Goal: Transaction & Acquisition: Purchase product/service

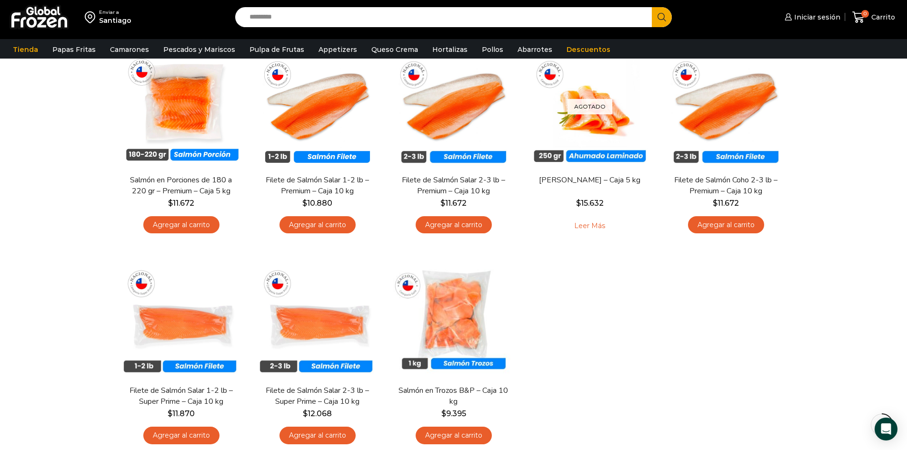
scroll to position [116, 0]
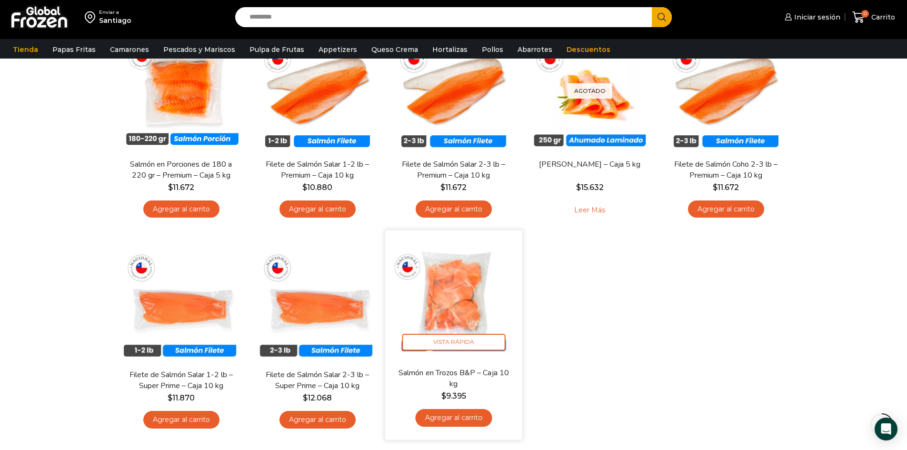
click at [452, 319] on img at bounding box center [453, 298] width 123 height 123
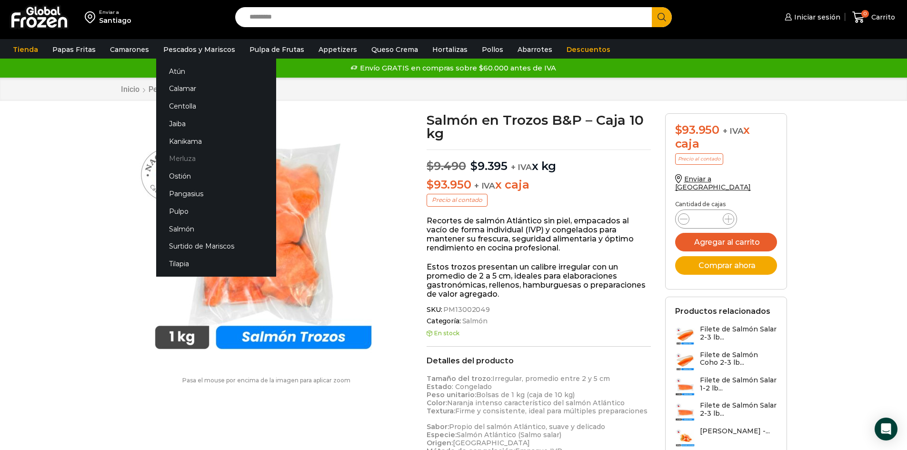
click at [178, 154] on link "Merluza" at bounding box center [216, 159] width 120 height 18
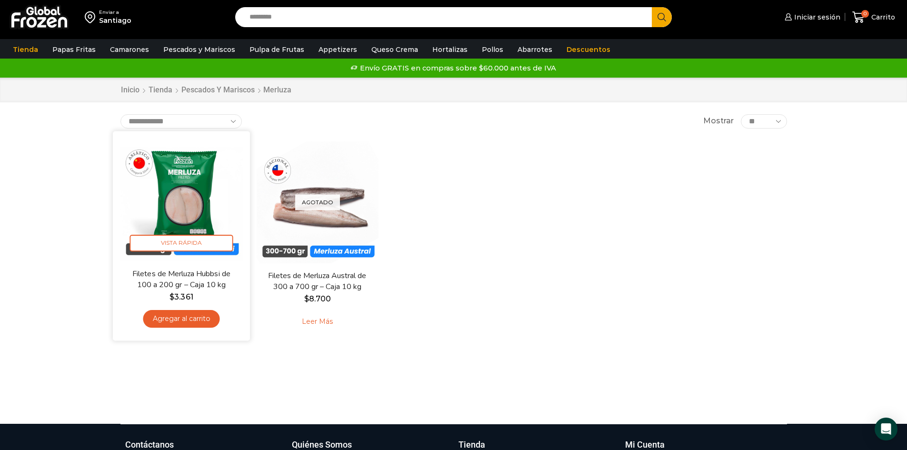
click at [182, 319] on link "Agregar al carrito" at bounding box center [181, 319] width 77 height 18
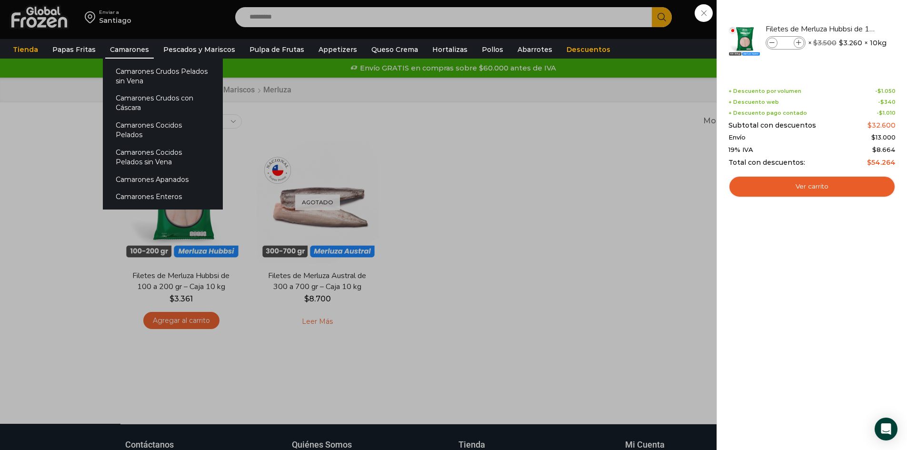
click at [133, 53] on link "Camarones" at bounding box center [129, 49] width 49 height 18
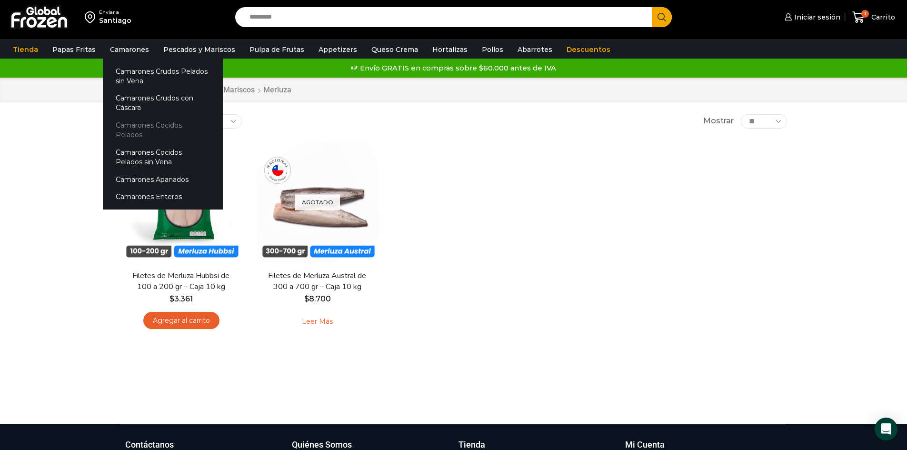
click at [158, 123] on link "Camarones Cocidos Pelados" at bounding box center [163, 130] width 120 height 27
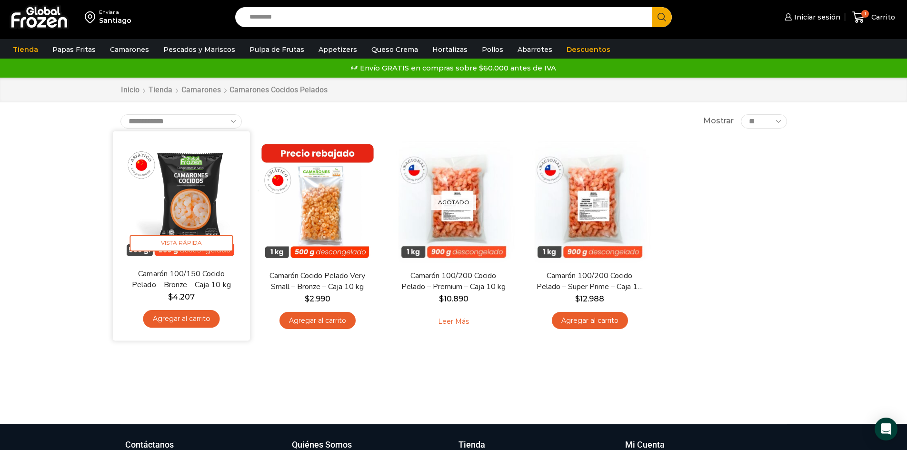
click at [186, 228] on img at bounding box center [181, 199] width 123 height 123
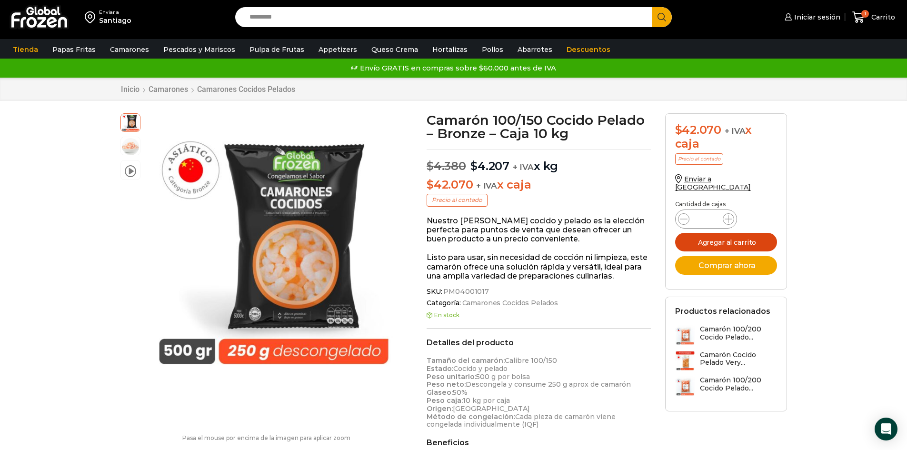
click at [727, 237] on button "Agregar al carrito" at bounding box center [726, 242] width 102 height 19
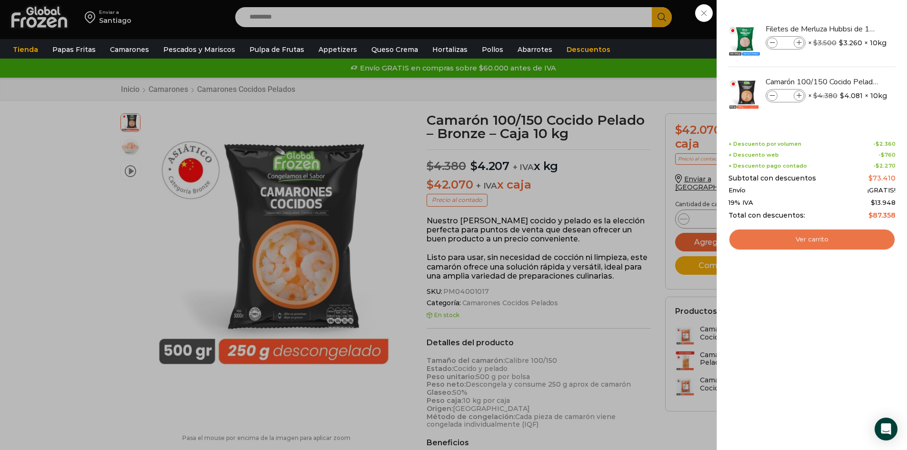
click at [812, 236] on link "Ver carrito" at bounding box center [811, 240] width 167 height 22
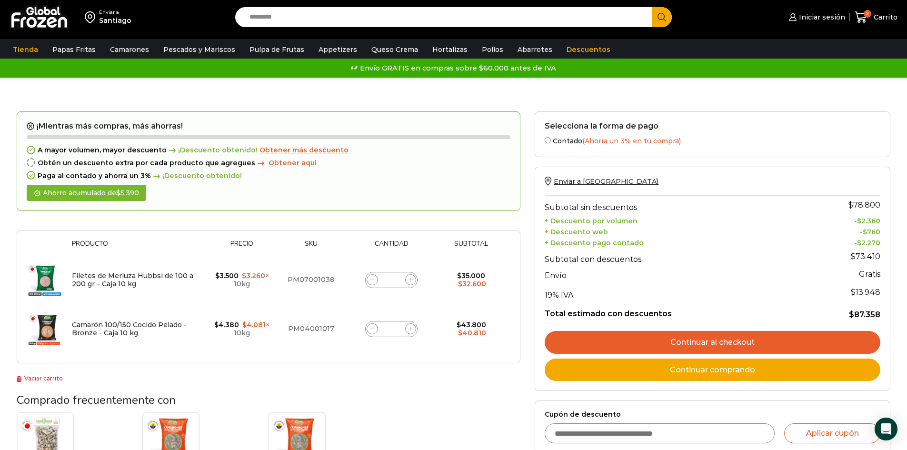
click at [619, 439] on input "Cupón de descuento" at bounding box center [660, 433] width 230 height 20
type input "******"
click at [824, 438] on button "Aplicar cupón" at bounding box center [832, 433] width 96 height 20
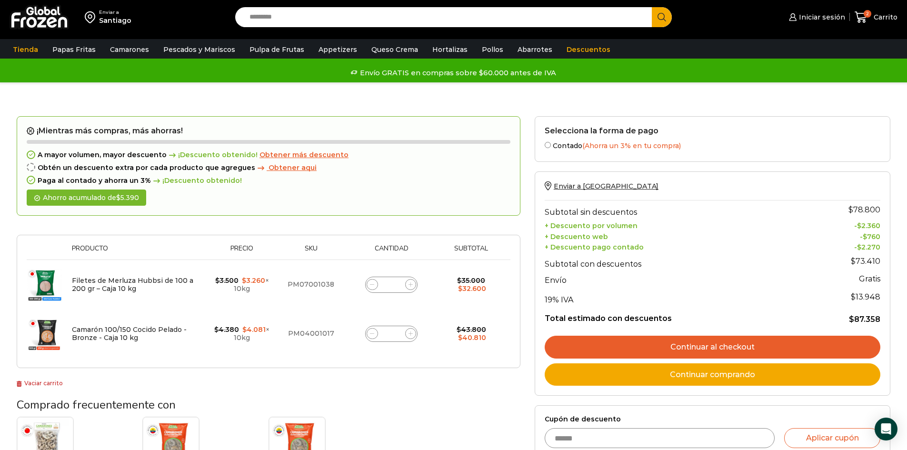
scroll to position [12, 0]
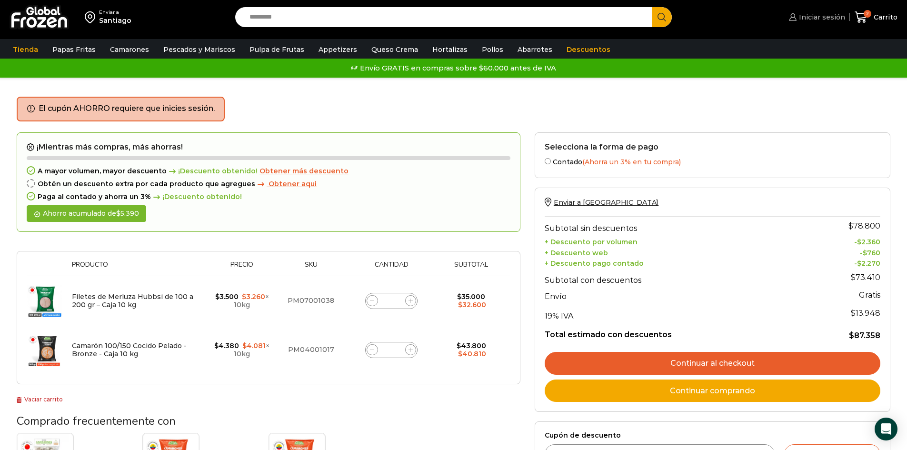
click at [823, 20] on span "Iniciar sesión" at bounding box center [821, 17] width 49 height 10
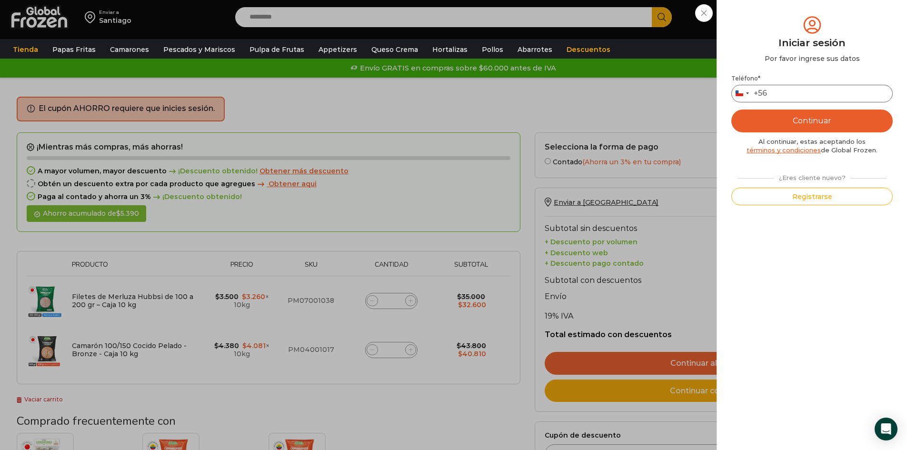
click at [799, 99] on input "Teléfono *" at bounding box center [811, 94] width 161 height 18
type input "*********"
click at [818, 122] on button "Continuar" at bounding box center [811, 121] width 161 height 23
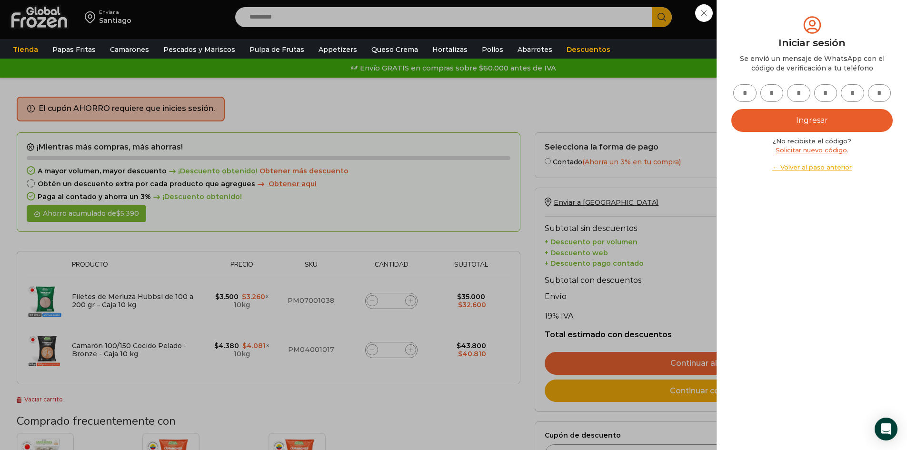
click at [748, 93] on input "text" at bounding box center [744, 93] width 23 height 18
type input "*"
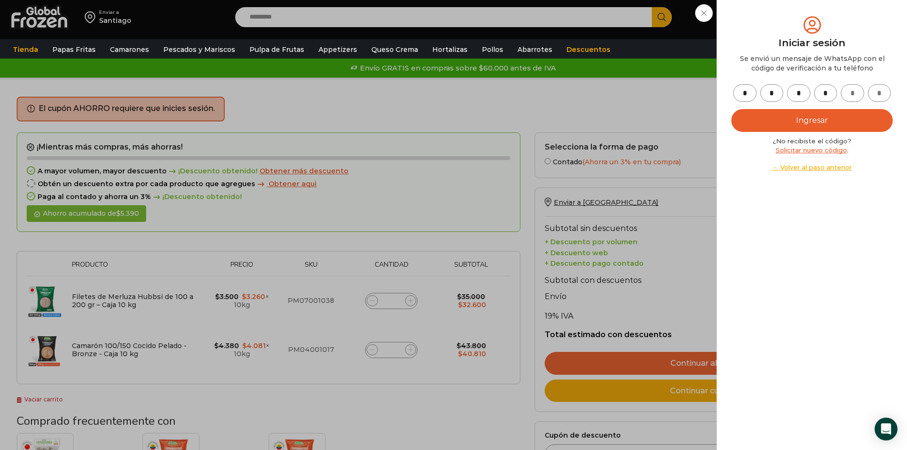
type input "*"
click at [795, 124] on button "Ingresar" at bounding box center [811, 120] width 161 height 23
click at [807, 124] on button "Ingresar" at bounding box center [811, 120] width 161 height 23
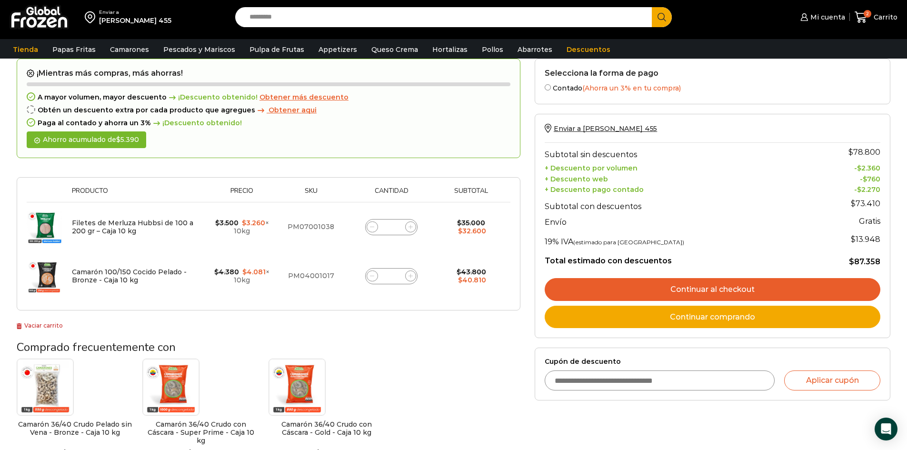
scroll to position [115, 0]
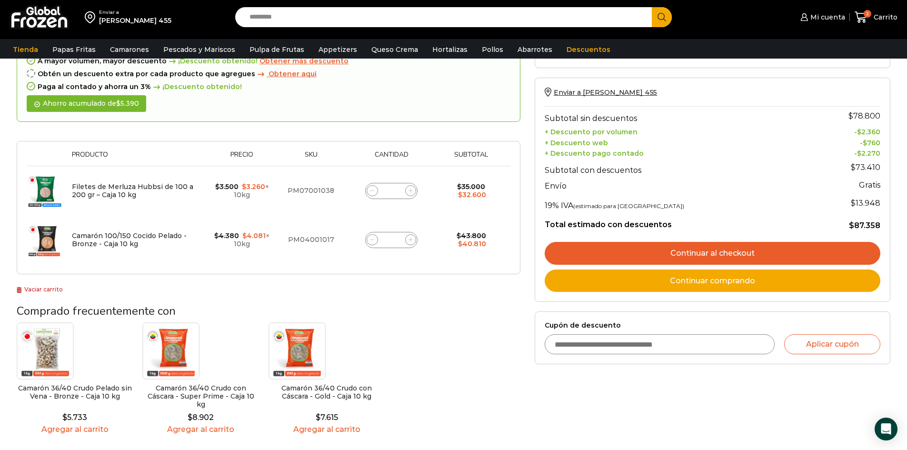
click at [616, 357] on form "Cupón de descuento Aplicar cupón" at bounding box center [713, 337] width 356 height 53
click at [604, 341] on input "Cupón de descuento" at bounding box center [660, 344] width 230 height 20
type input "*"
type input "******"
click at [784, 334] on button "Aplicar cupón" at bounding box center [832, 344] width 96 height 20
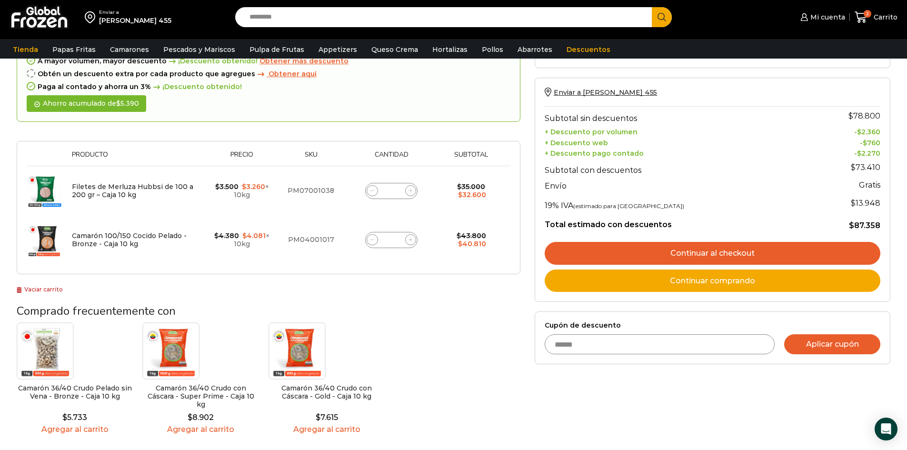
click at [819, 339] on button "Aplicar cupón" at bounding box center [832, 344] width 96 height 20
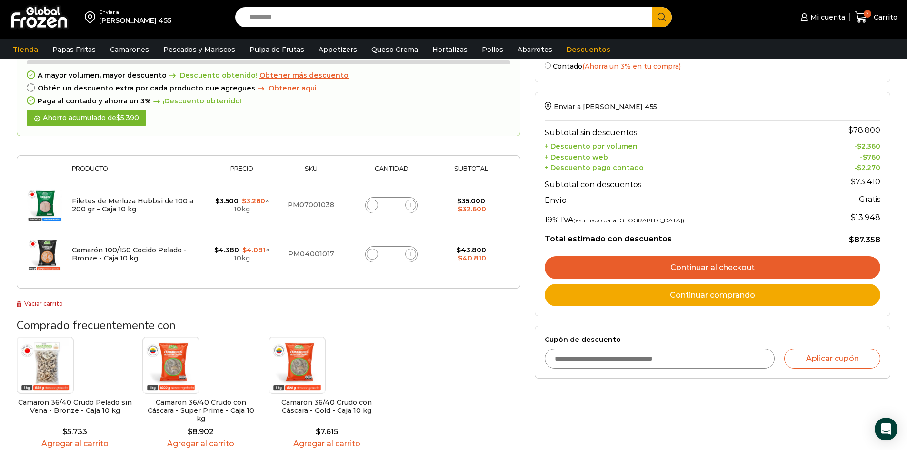
scroll to position [119, 0]
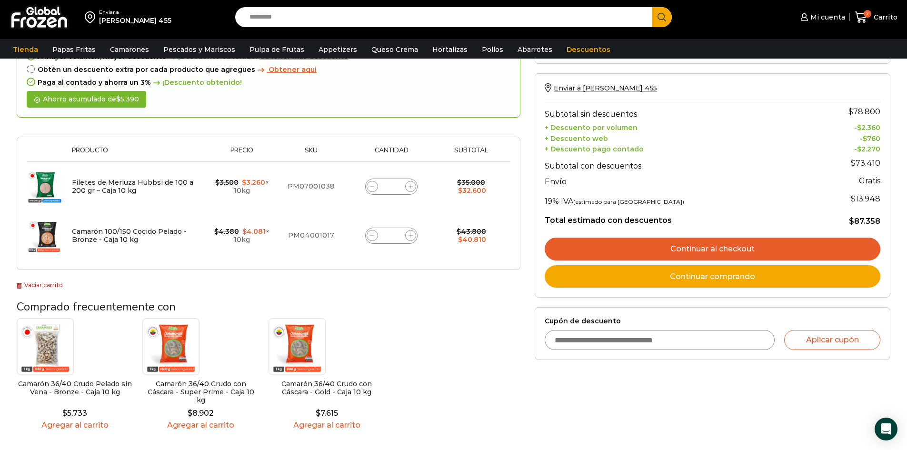
click at [719, 279] on link "Continuar comprando" at bounding box center [713, 276] width 336 height 23
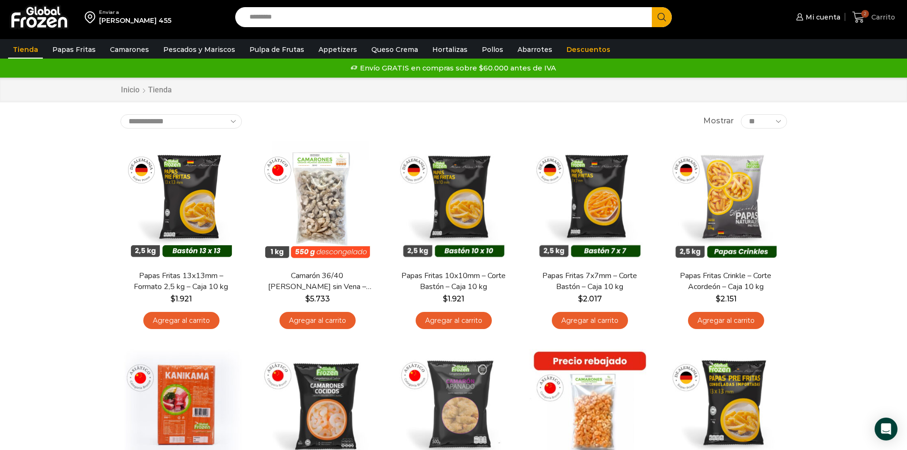
click at [876, 20] on span "Carrito" at bounding box center [882, 17] width 26 height 10
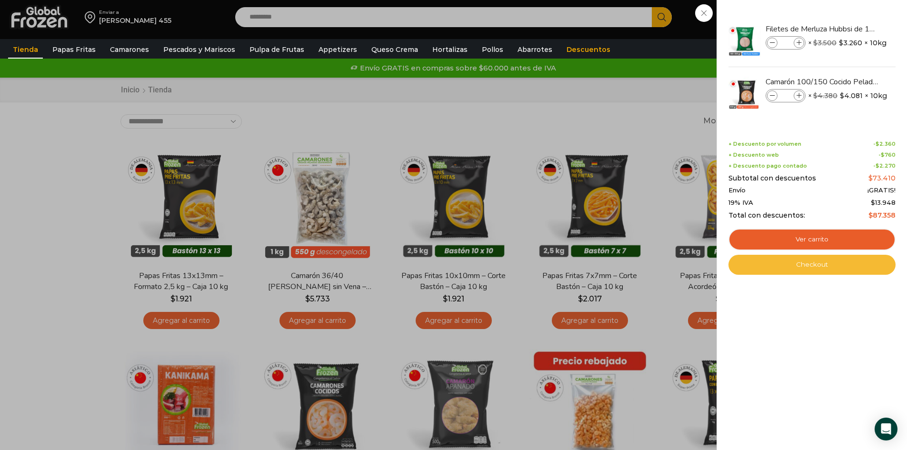
click at [803, 263] on link "Checkout" at bounding box center [811, 265] width 167 height 20
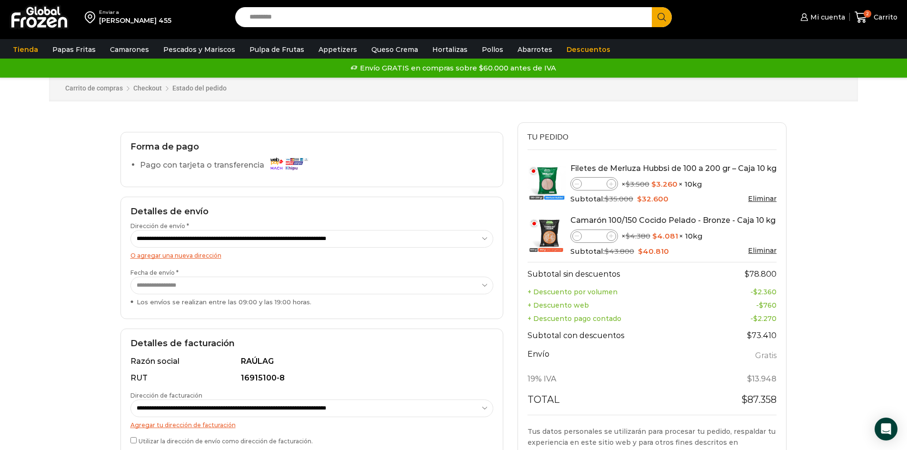
click at [490, 290] on select "**********" at bounding box center [311, 286] width 363 height 18
click at [130, 277] on select "**********" at bounding box center [311, 286] width 363 height 18
click at [486, 240] on select "**********" at bounding box center [311, 239] width 363 height 18
click at [130, 230] on select "**********" at bounding box center [311, 239] width 363 height 18
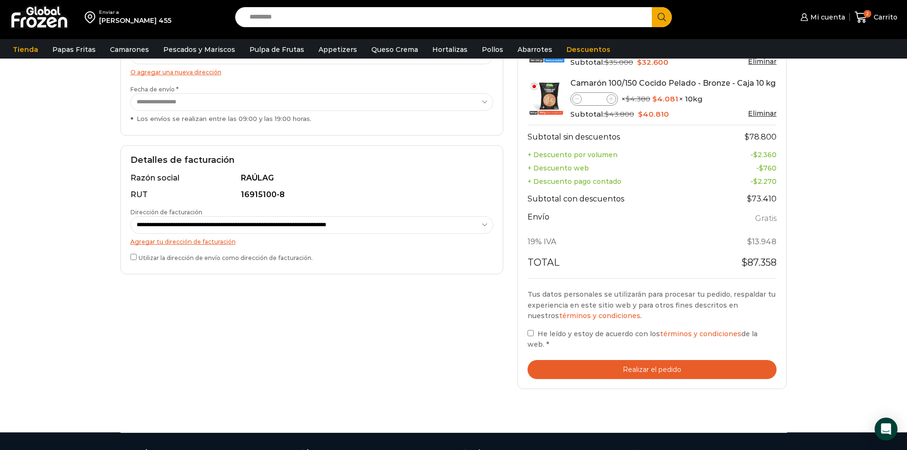
scroll to position [194, 0]
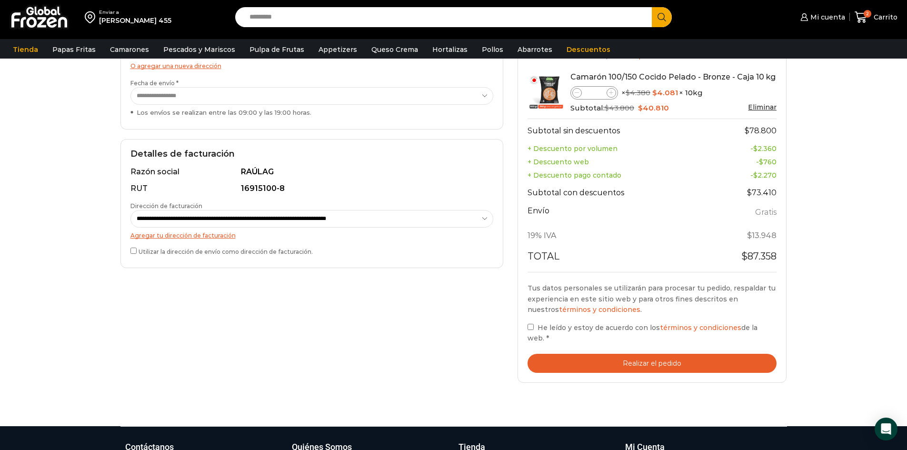
click at [529, 334] on label "He leído y estoy de acuerdo con los términos y condiciones de la web. *" at bounding box center [652, 333] width 249 height 22
click at [569, 361] on button "Realizar el pedido" at bounding box center [652, 364] width 249 height 20
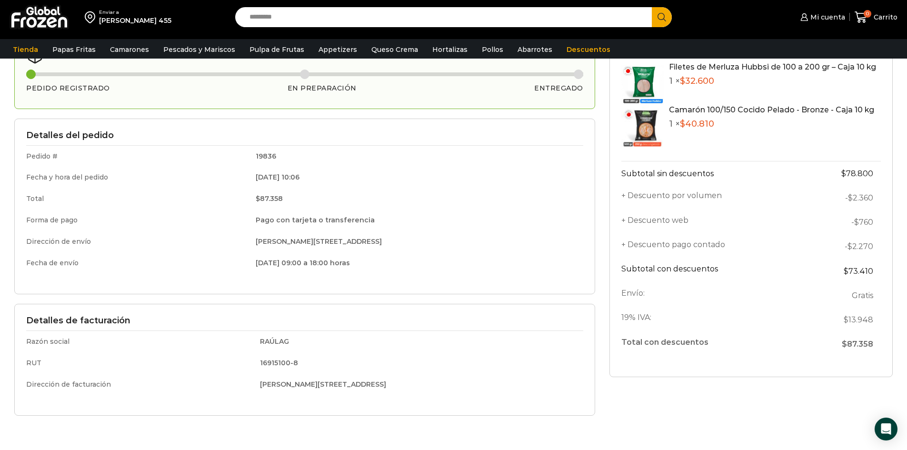
scroll to position [83, 0]
